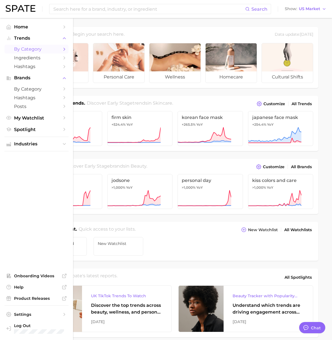
click at [23, 46] on span "by Category" at bounding box center [36, 48] width 45 height 5
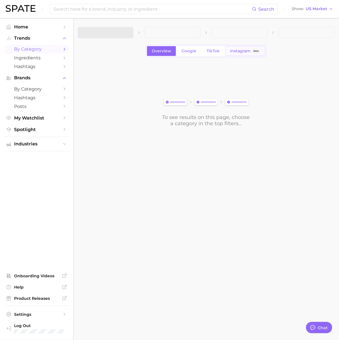
click at [243, 52] on span "Instagram" at bounding box center [240, 51] width 21 height 5
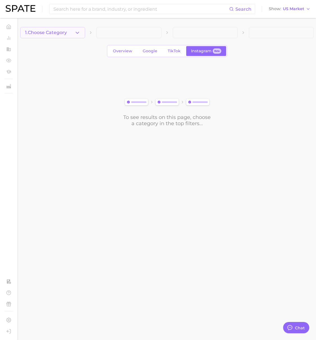
click at [62, 35] on span "1. Choose Category" at bounding box center [46, 32] width 42 height 5
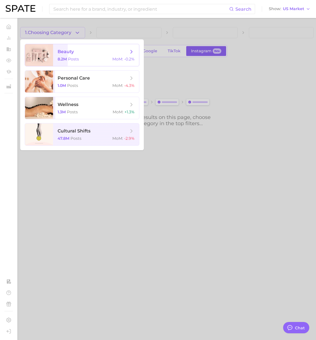
click at [73, 53] on span "beauty" at bounding box center [66, 51] width 16 height 5
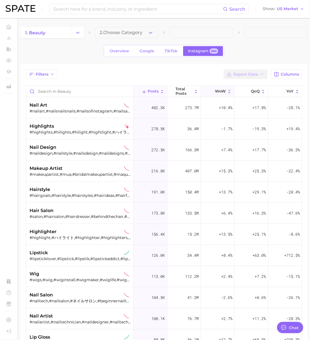
click at [203, 92] on button "WoW" at bounding box center [218, 91] width 34 height 11
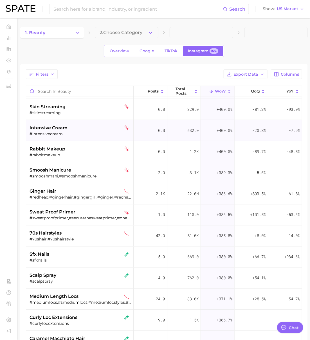
scroll to position [2025, 0]
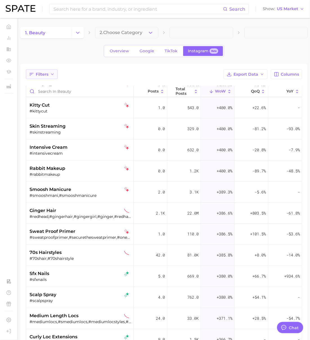
click at [46, 73] on span "Filters" at bounding box center [42, 74] width 13 height 5
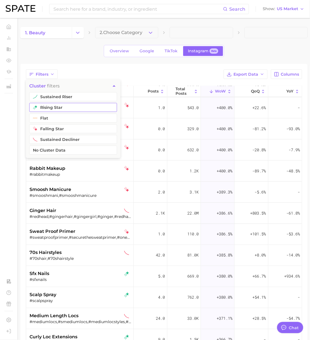
click at [68, 105] on button "rising star" at bounding box center [73, 107] width 88 height 9
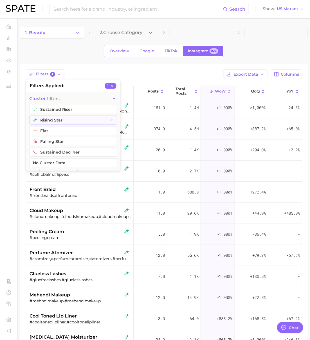
click at [53, 104] on button "cluster filters" at bounding box center [73, 98] width 95 height 13
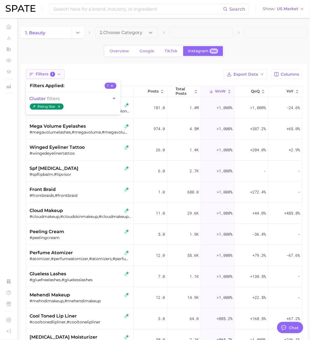
click at [53, 75] on span "1" at bounding box center [52, 74] width 5 height 5
click at [54, 81] on div "Filters 1 Export Data Columns Posts Total Posts WoW QoQ YoY platinum blonde #pl…" at bounding box center [164, 247] width 276 height 356
click at [57, 74] on icon "button" at bounding box center [59, 74] width 5 height 5
click at [115, 100] on icon "button" at bounding box center [114, 99] width 6 height 6
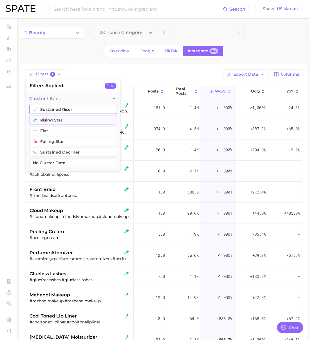
click at [61, 110] on button "sustained riser" at bounding box center [73, 109] width 88 height 9
click at [142, 71] on div "Filters 2 filters applied 2 cluster filters sustained riser rising star flat fa…" at bounding box center [164, 74] width 276 height 10
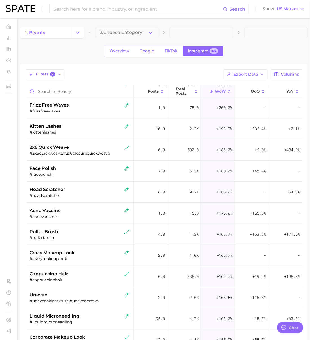
scroll to position [1899, 0]
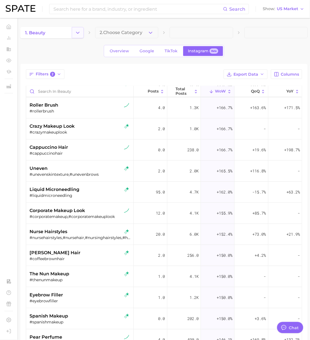
click at [80, 34] on icon "Change Category" at bounding box center [78, 33] width 6 height 6
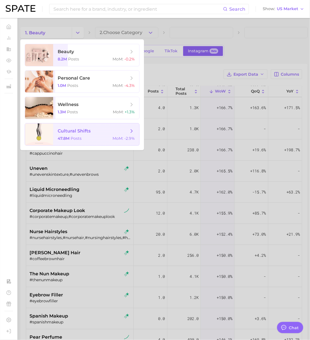
click at [91, 132] on span "cultural shifts" at bounding box center [93, 131] width 71 height 6
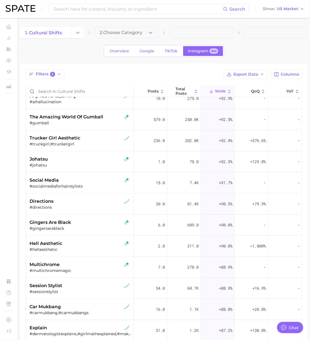
scroll to position [4398, 0]
click at [279, 74] on icon "button" at bounding box center [276, 74] width 5 height 5
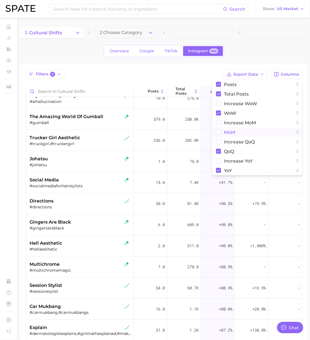
click at [254, 129] on button "MoM" at bounding box center [257, 132] width 90 height 10
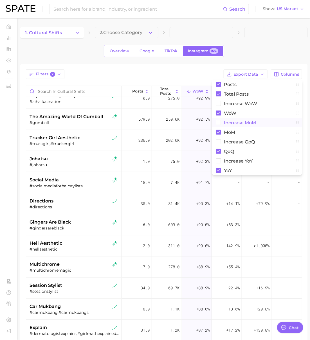
click at [240, 122] on span "Increase MoM" at bounding box center [240, 122] width 32 height 5
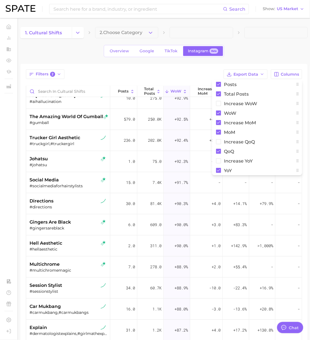
click at [185, 70] on div "Filters 2 Export Data Columns Posts Total Posts Increase WoW WoW Increase MoM M…" at bounding box center [164, 74] width 276 height 10
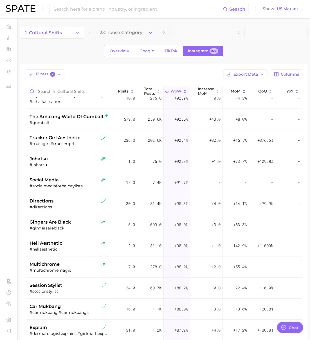
drag, startPoint x: 202, startPoint y: 92, endPoint x: 227, endPoint y: 105, distance: 28.4
click at [204, 93] on span "Increase MoM" at bounding box center [206, 91] width 16 height 9
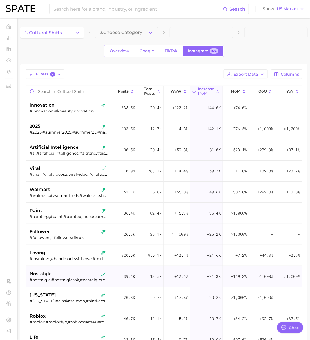
click at [73, 275] on div "nostalgic" at bounding box center [69, 274] width 78 height 7
type textarea "x"
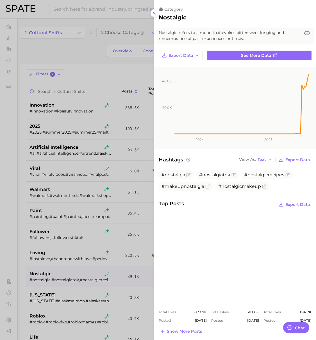
click at [155, 11] on icon at bounding box center [154, 13] width 5 height 5
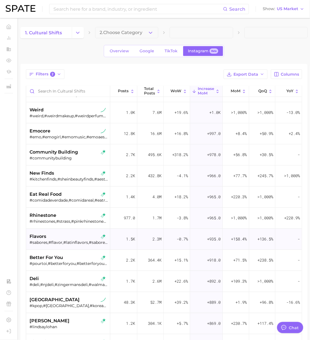
scroll to position [2236, 0]
